Goal: Communication & Community: Answer question/provide support

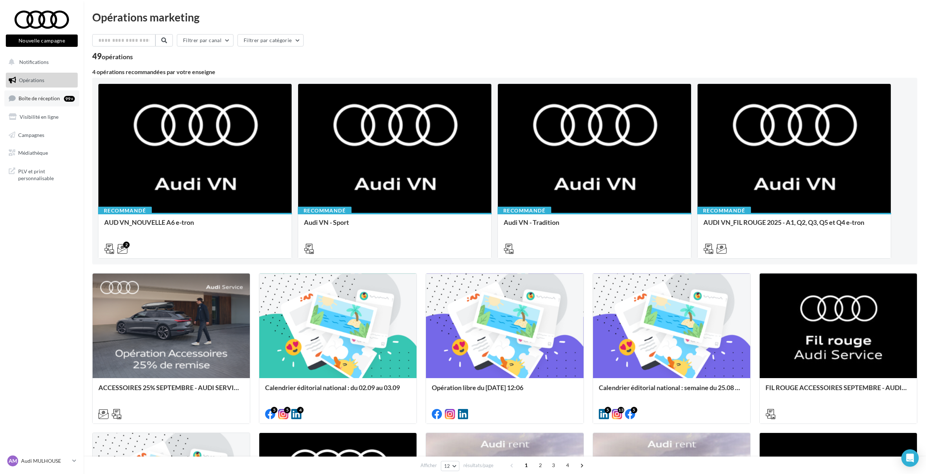
click at [55, 97] on span "Boîte de réception" at bounding box center [39, 98] width 41 height 6
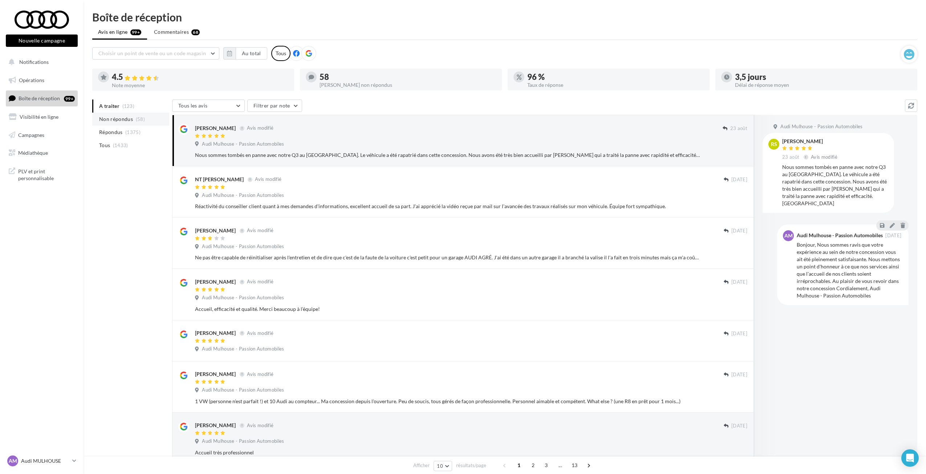
click at [107, 121] on span "Non répondus" at bounding box center [116, 118] width 34 height 7
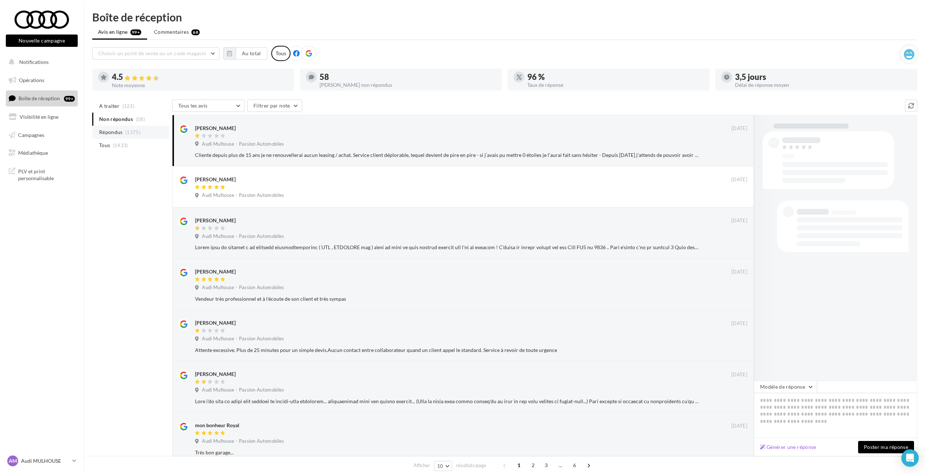
click at [113, 129] on span "Répondus" at bounding box center [111, 132] width 24 height 7
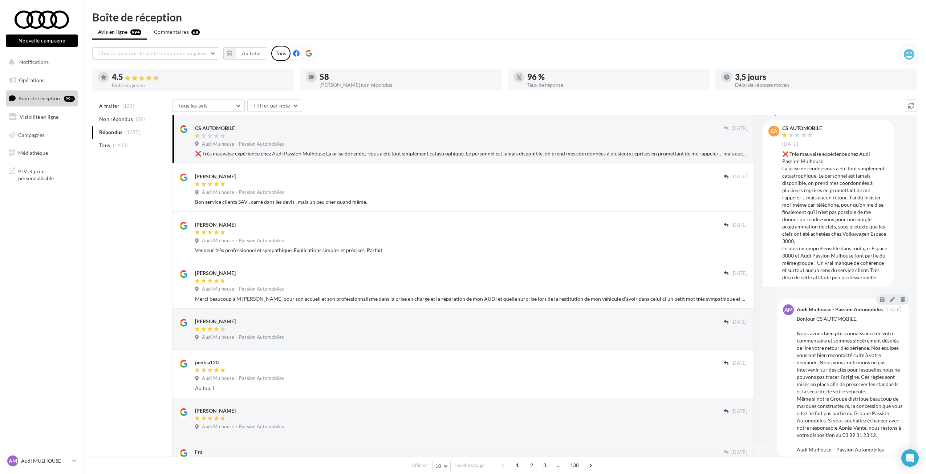
scroll to position [24, 0]
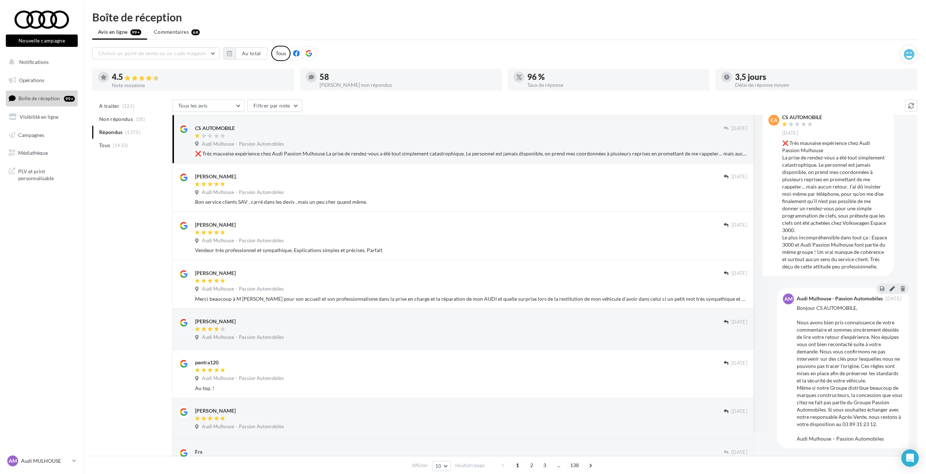
click at [890, 288] on icon at bounding box center [892, 288] width 5 height 5
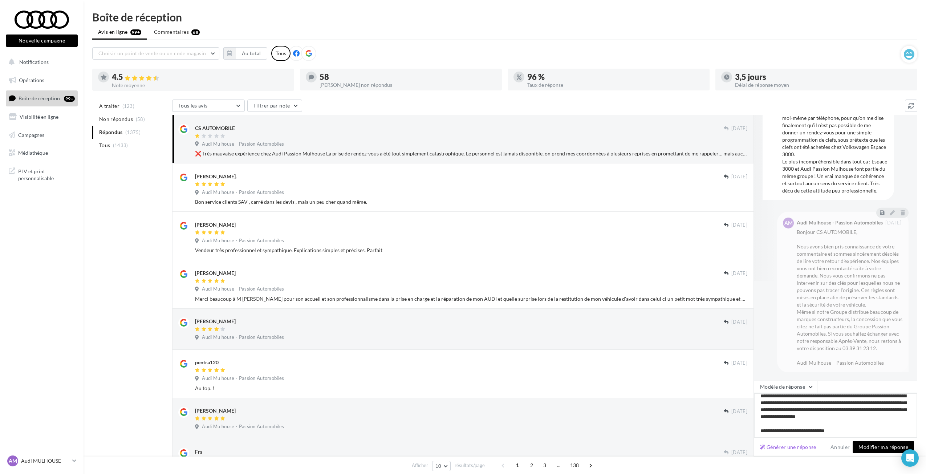
scroll to position [74, 0]
paste textarea "**********"
type textarea "**********"
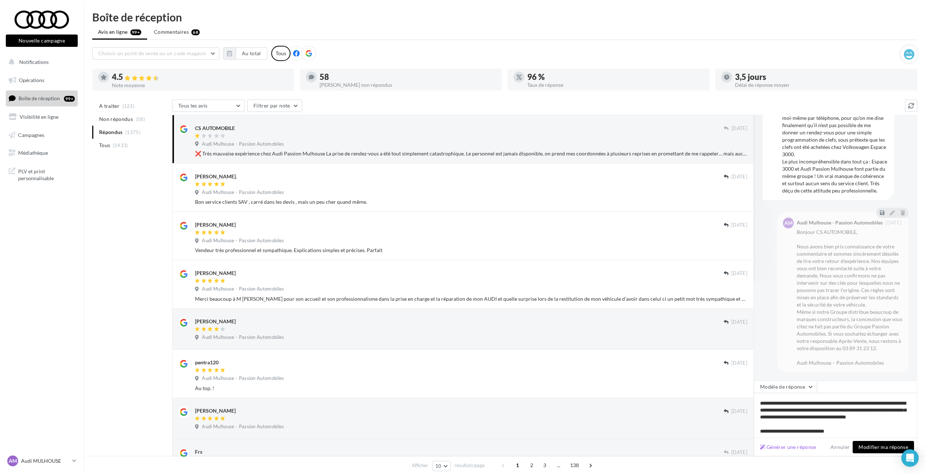
scroll to position [85, 0]
click at [865, 449] on button "Modifier ma réponse" at bounding box center [883, 447] width 61 height 12
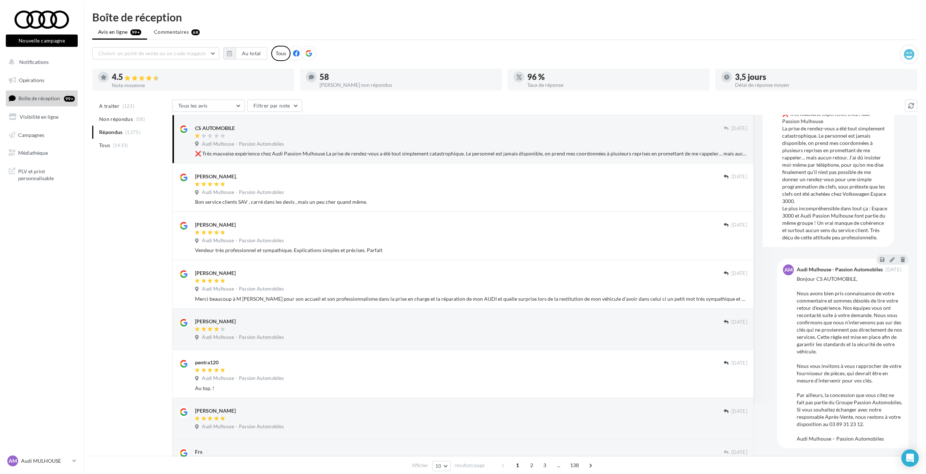
scroll to position [53, 0]
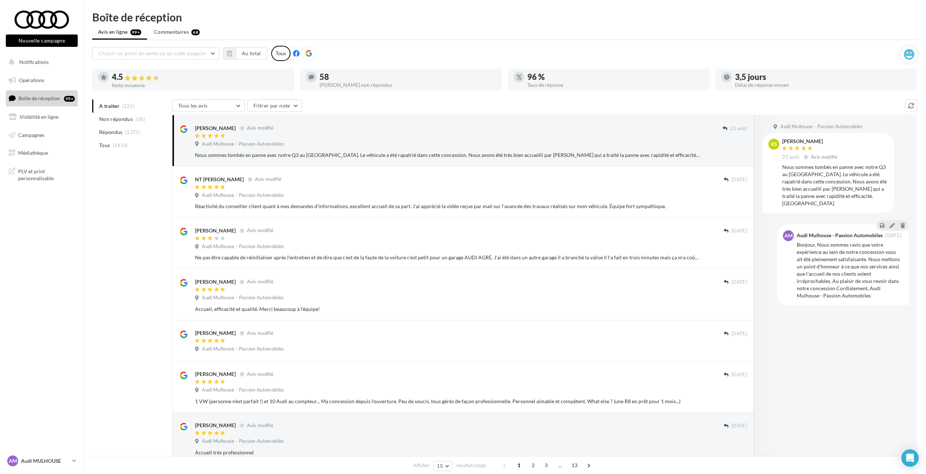
click at [54, 461] on p "Audi MULHOUSE" at bounding box center [45, 460] width 48 height 7
click at [55, 379] on p "SK EPINAL" at bounding box center [66, 375] width 80 height 7
